Goal: Information Seeking & Learning: Find specific page/section

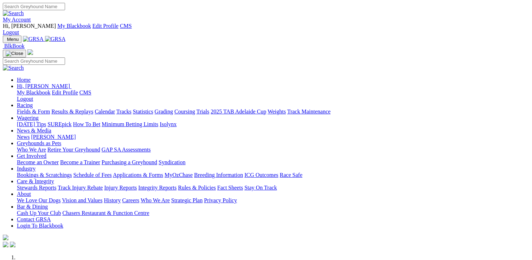
click at [54, 178] on link "Care & Integrity" at bounding box center [35, 181] width 37 height 6
click at [56, 184] on link "Stewards Reports" at bounding box center [36, 187] width 39 height 6
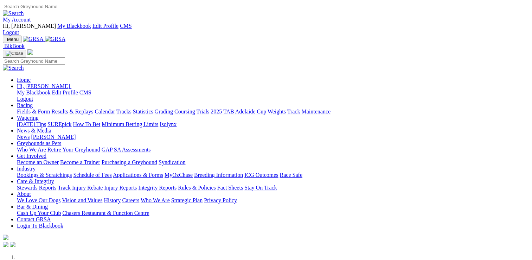
click at [31, 17] on link "My Account" at bounding box center [17, 20] width 28 height 6
